Goal: Browse casually

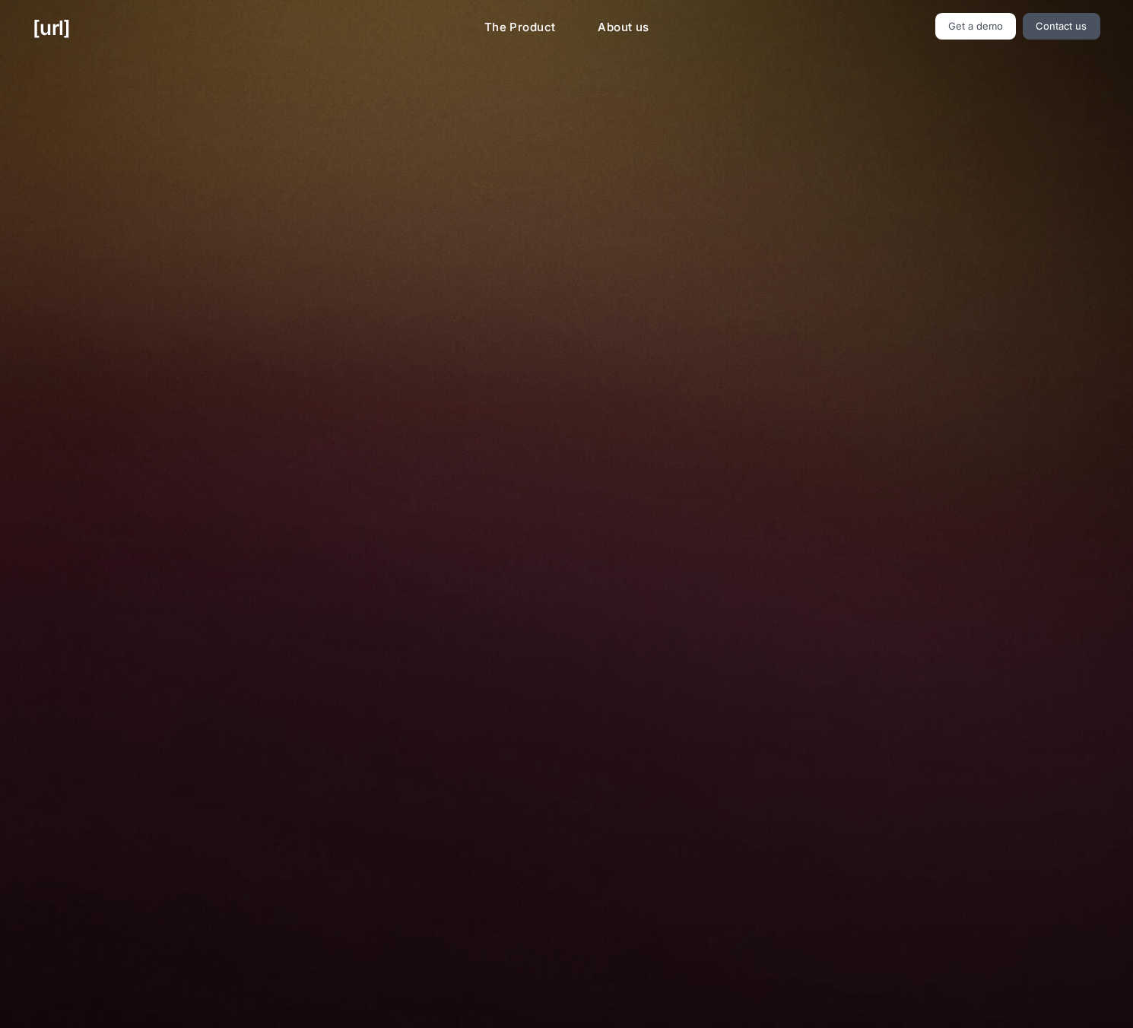
click at [261, 387] on div at bounding box center [566, 341] width 619 height 341
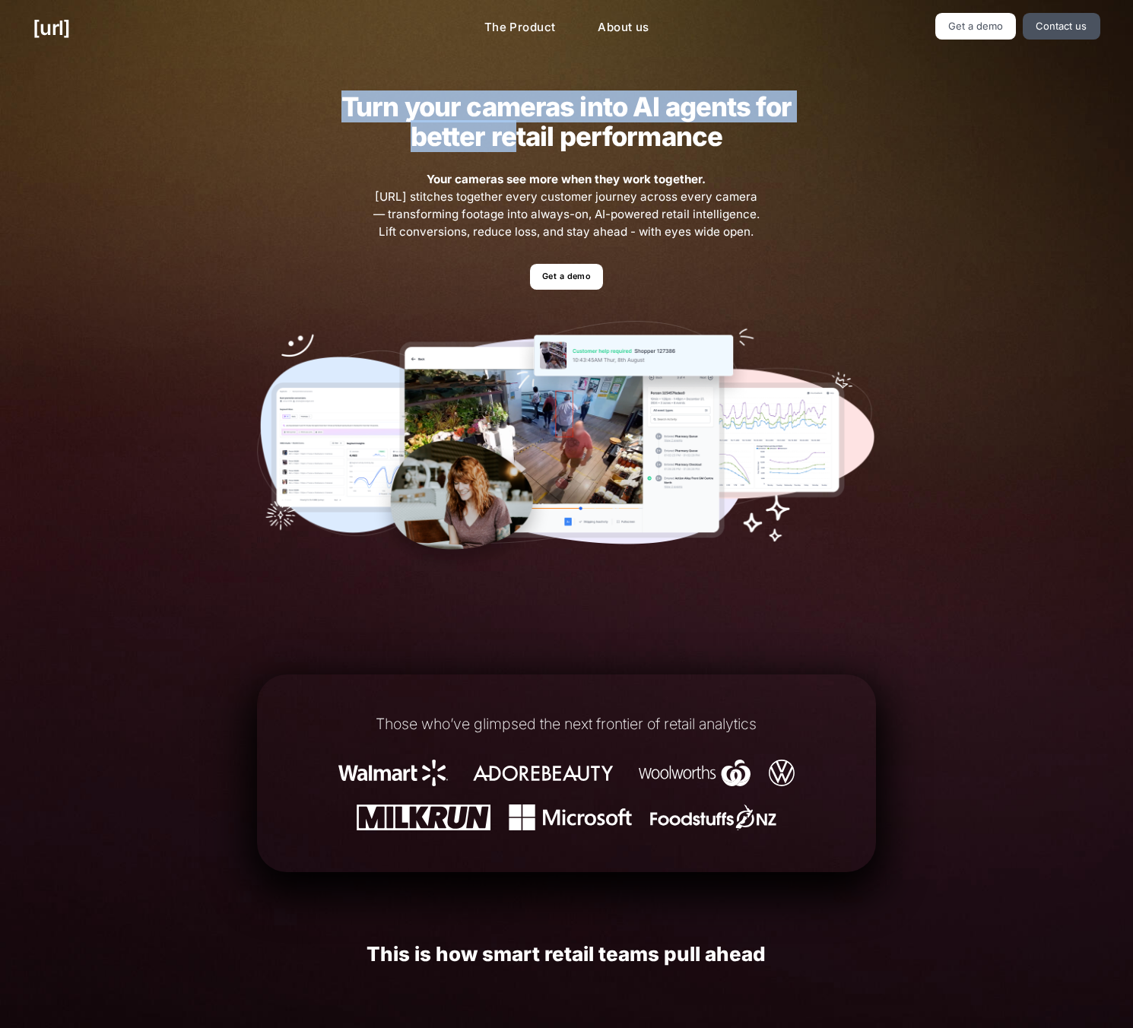
drag, startPoint x: 518, startPoint y: 129, endPoint x: 329, endPoint y: 100, distance: 191.5
click at [329, 100] on h2 "Turn your cameras into AI agents for better retail performance" at bounding box center [566, 121] width 497 height 59
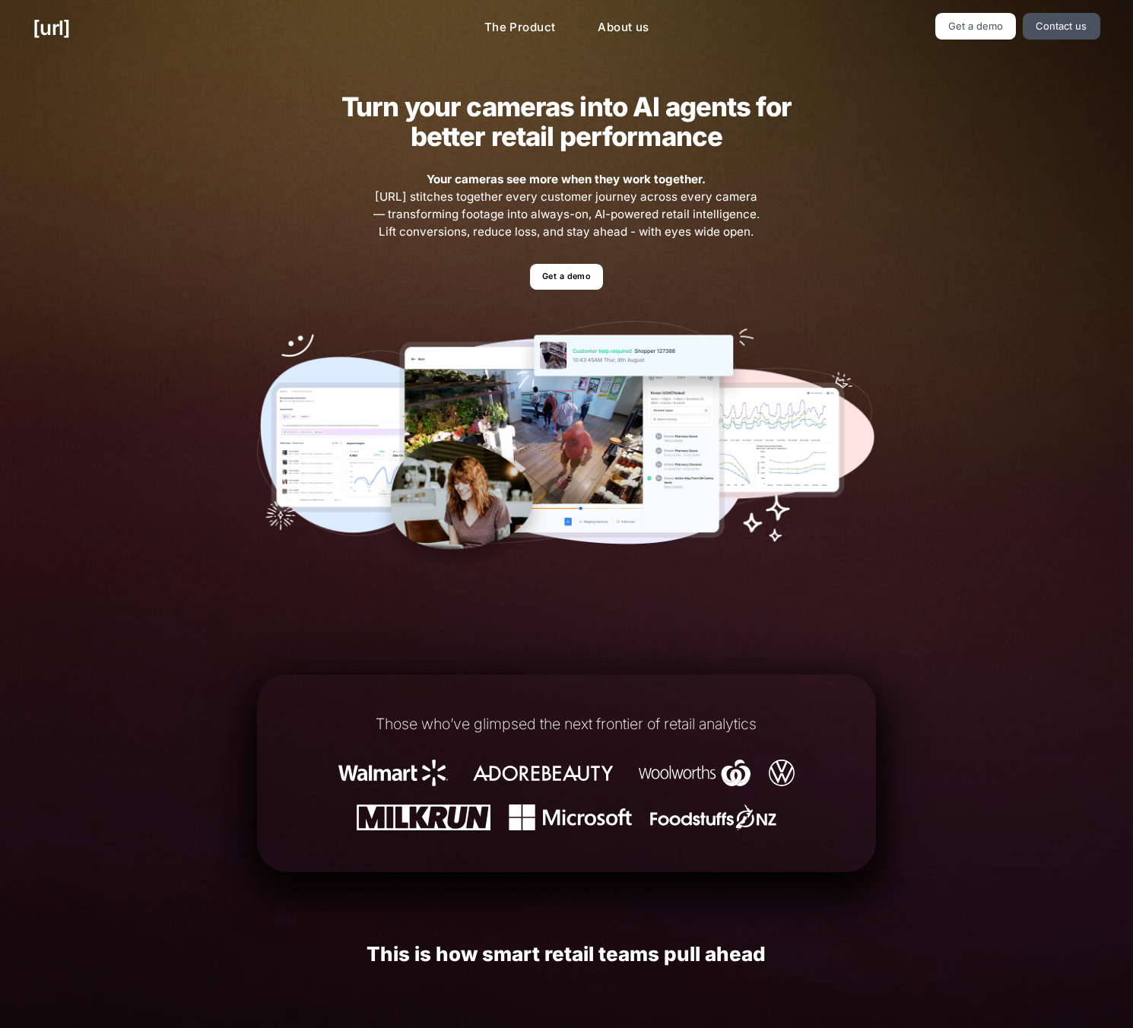
drag, startPoint x: 330, startPoint y: 100, endPoint x: 348, endPoint y: 106, distance: 19.5
click at [331, 100] on h2 "Turn your cameras into AI agents for better retail performance" at bounding box center [566, 121] width 497 height 59
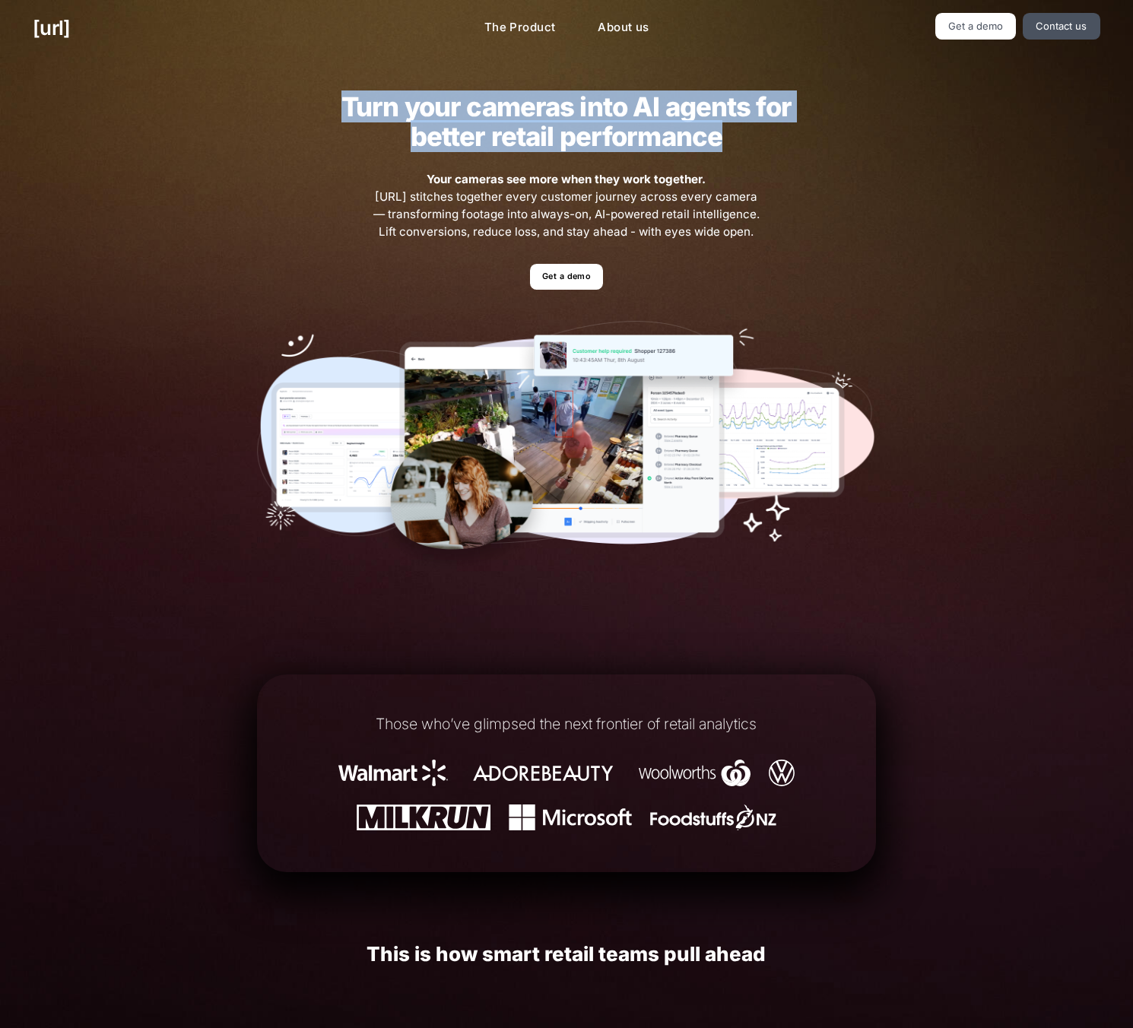
drag, startPoint x: 348, startPoint y: 106, endPoint x: 648, endPoint y: 169, distance: 306.0
click at [642, 171] on div "Turn your cameras into AI agents for better retail performance Your cameras see…" at bounding box center [565, 332] width 685 height 553
click at [648, 169] on div "Turn your cameras into AI agents for better retail performance Your cameras see…" at bounding box center [565, 332] width 685 height 553
drag, startPoint x: 549, startPoint y: 147, endPoint x: 406, endPoint y: 114, distance: 146.8
click at [406, 114] on div "Turn your cameras into AI agents for better retail performance Your cameras see…" at bounding box center [565, 332] width 685 height 553
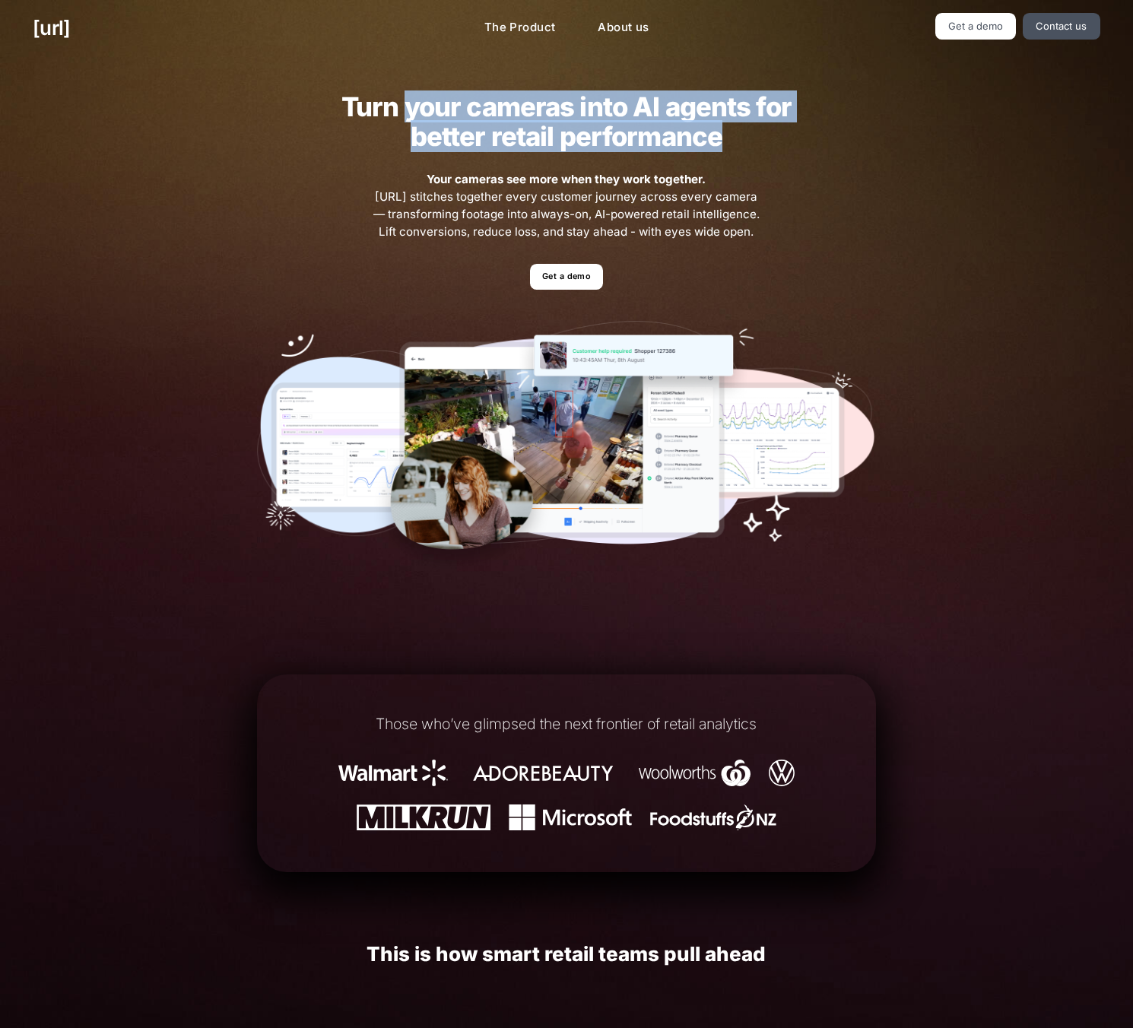
click at [406, 113] on h2 "Turn your cameras into AI agents for better retail performance" at bounding box center [566, 121] width 497 height 59
drag, startPoint x: 438, startPoint y: 123, endPoint x: 646, endPoint y: 157, distance: 210.9
click at [603, 153] on div "Turn your cameras into AI agents for better retail performance Your cameras see…" at bounding box center [565, 332] width 685 height 553
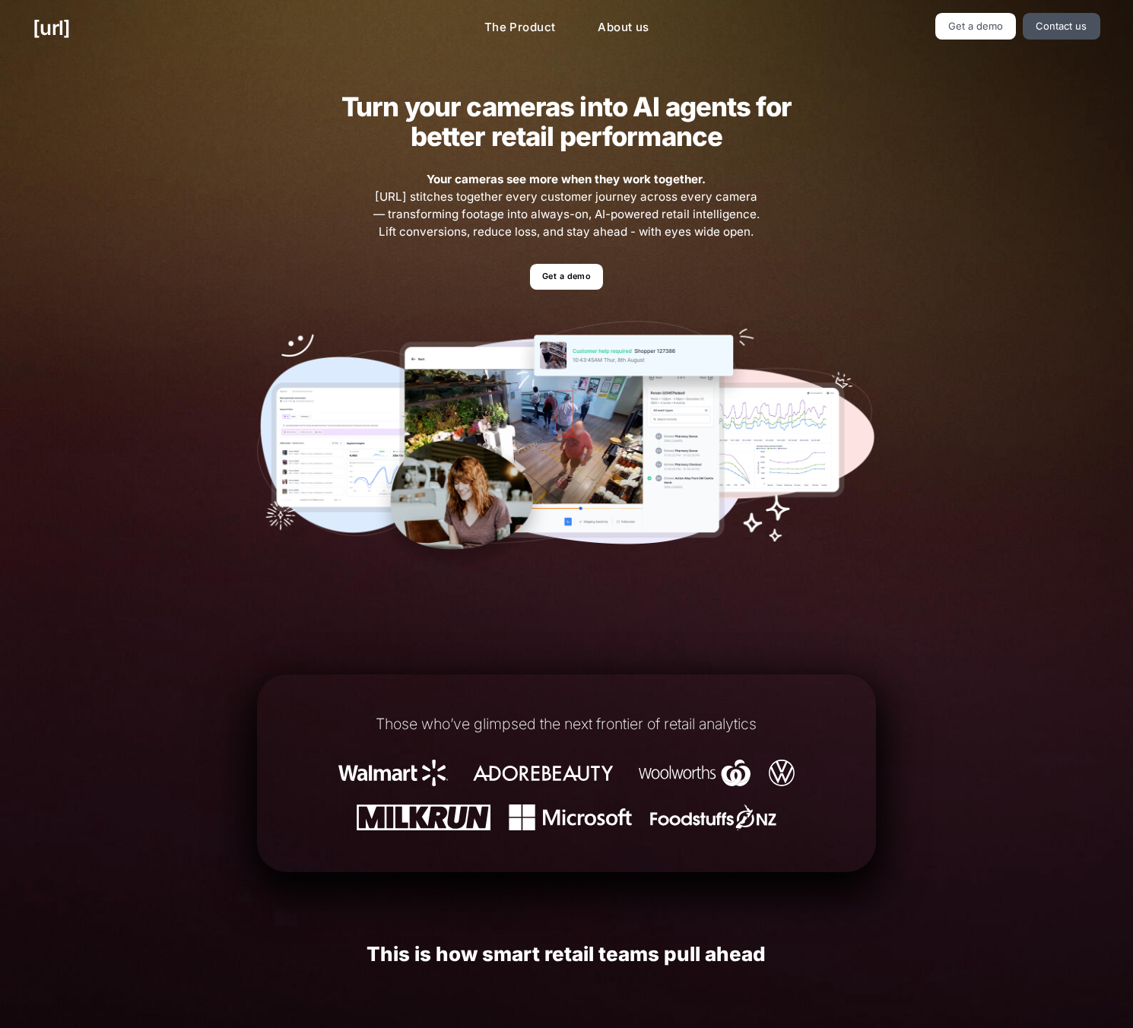
click at [646, 157] on div "Turn your cameras into AI agents for better retail performance Your cameras see…" at bounding box center [565, 332] width 685 height 553
